Goal: Navigation & Orientation: Find specific page/section

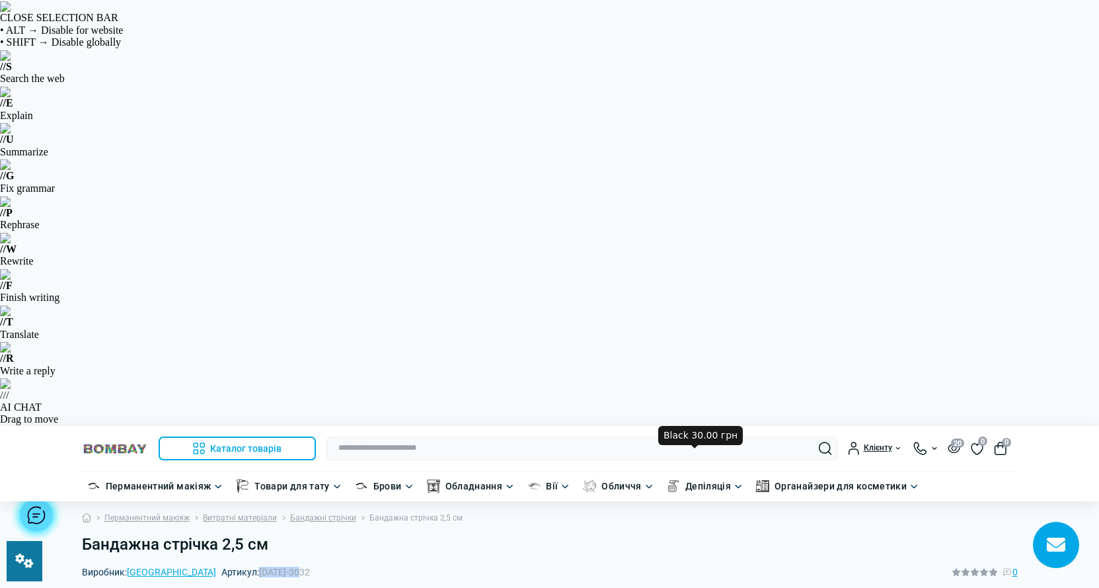
drag, startPoint x: 249, startPoint y: 144, endPoint x: 199, endPoint y: 148, distance: 50.4
click at [199, 564] on div "Виробник: China Артикул: [DATE]-3032 0" at bounding box center [550, 571] width 936 height 15
copy span "[DATE]-3032"
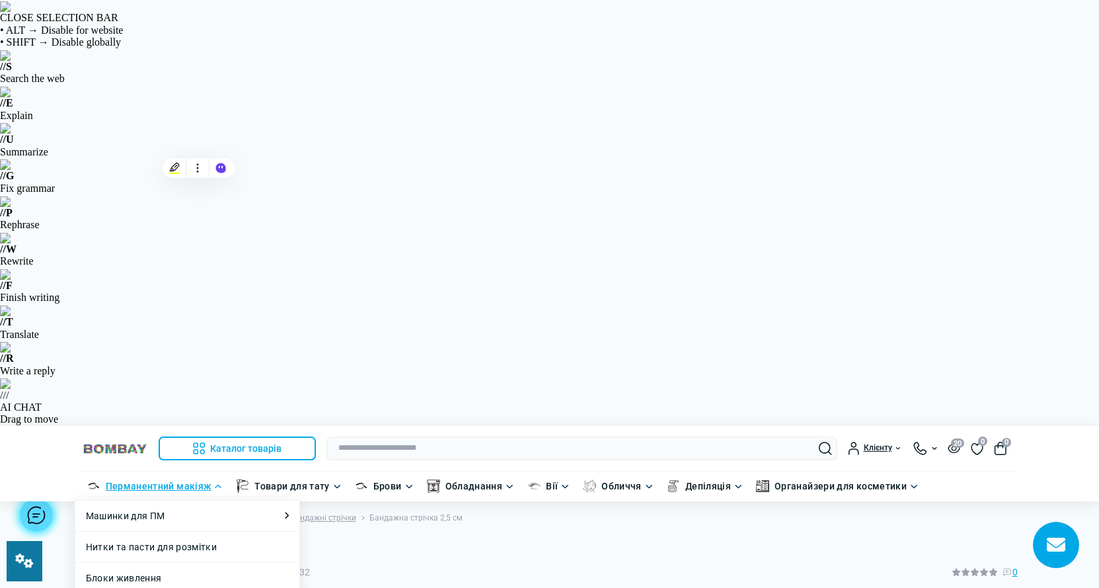
click at [175, 479] on link "Перманентний макіяж" at bounding box center [159, 486] width 106 height 15
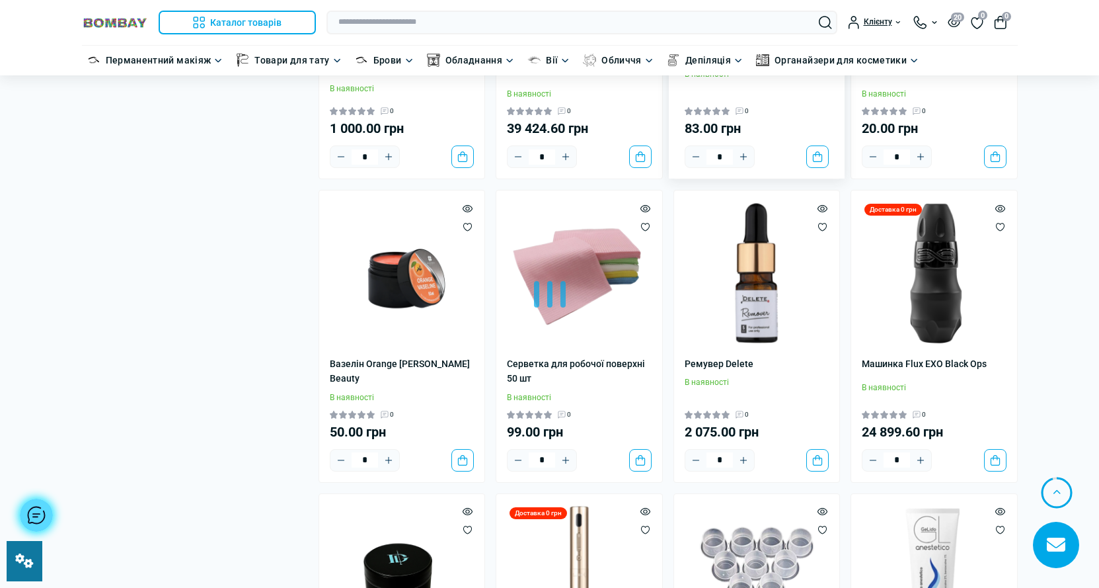
scroll to position [2865, 0]
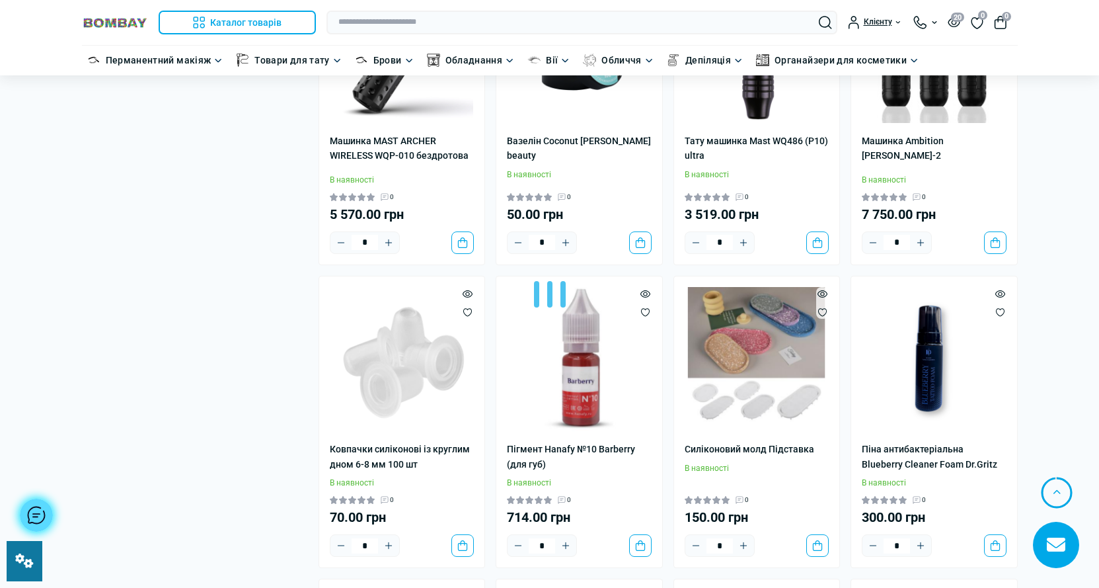
scroll to position [5509, 0]
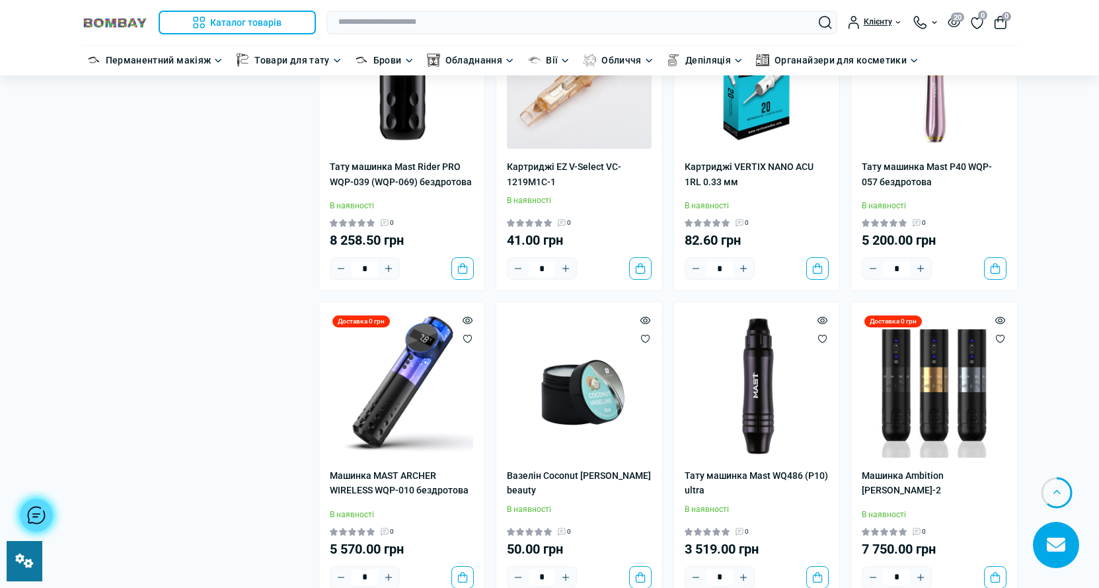
scroll to position [4650, 0]
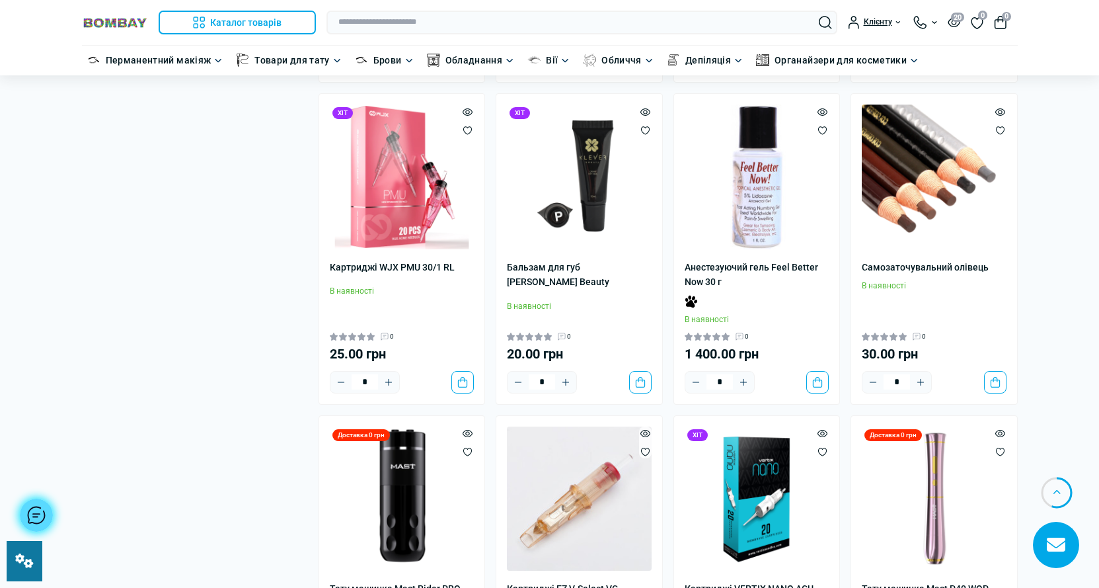
click at [40, 509] on div at bounding box center [36, 514] width 33 height 33
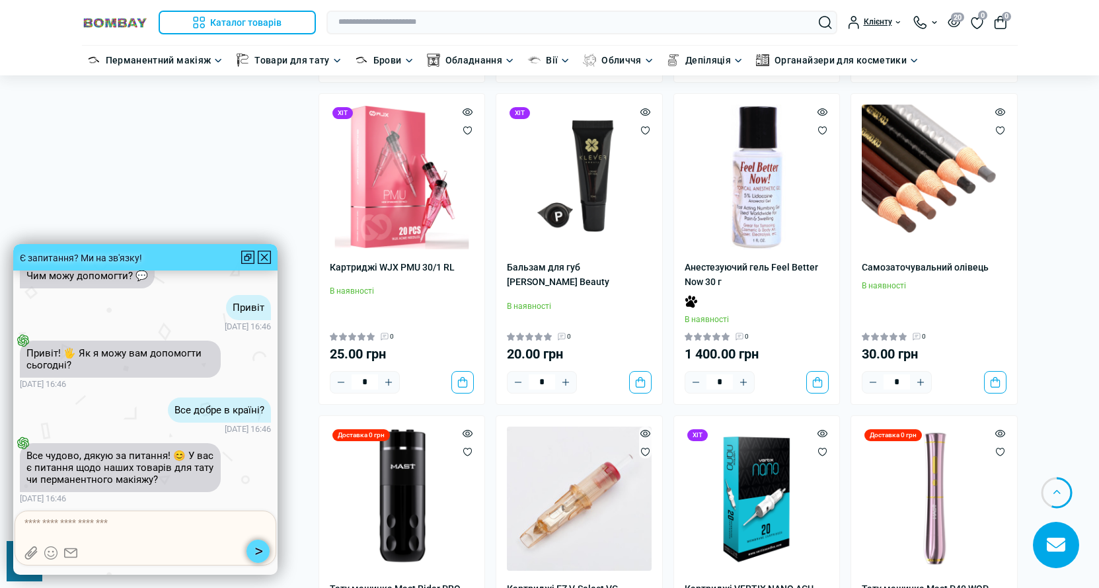
click at [267, 254] on div at bounding box center [264, 257] width 13 height 13
